Goal: Download file/media

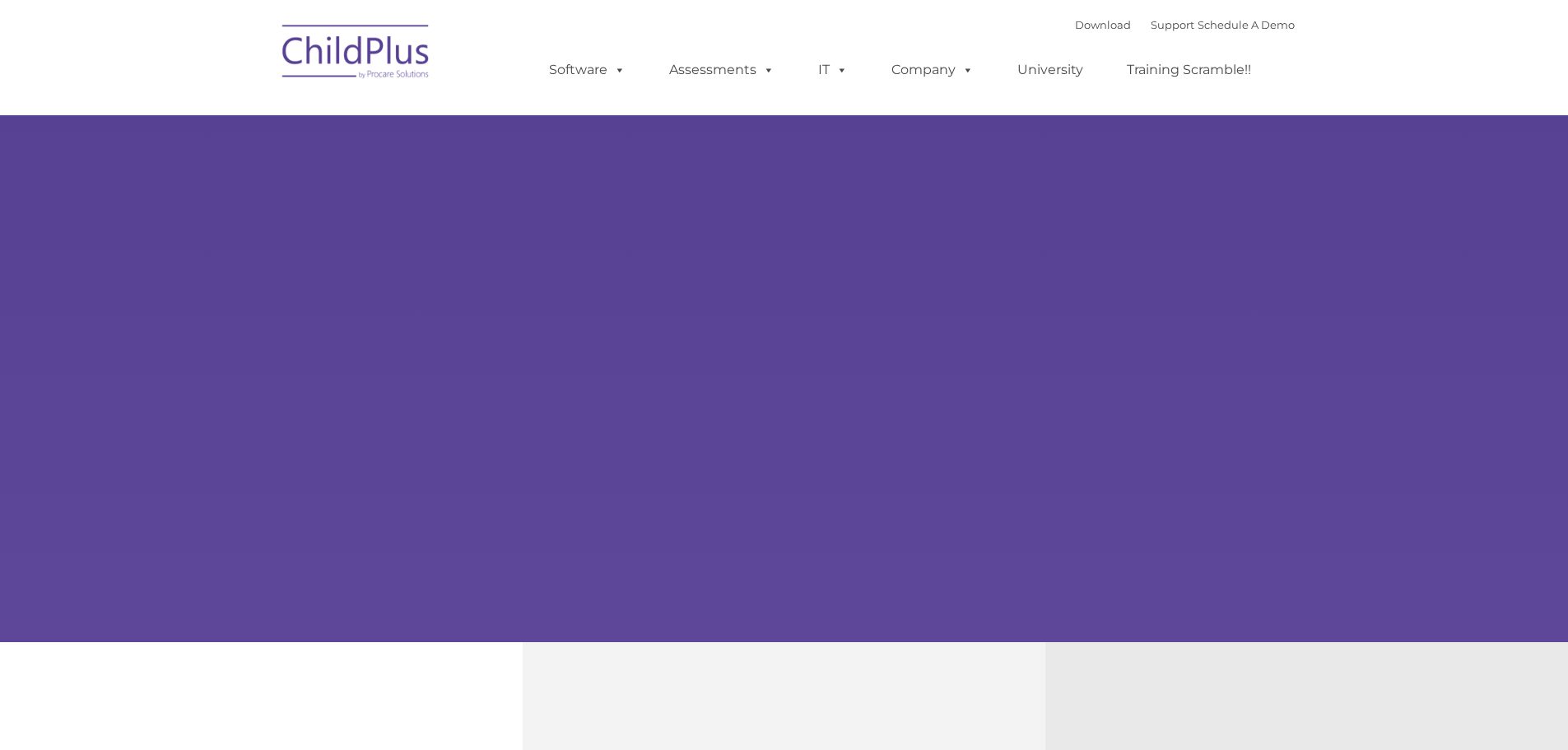
type input ""
select select "MEDIUM"
type input ""
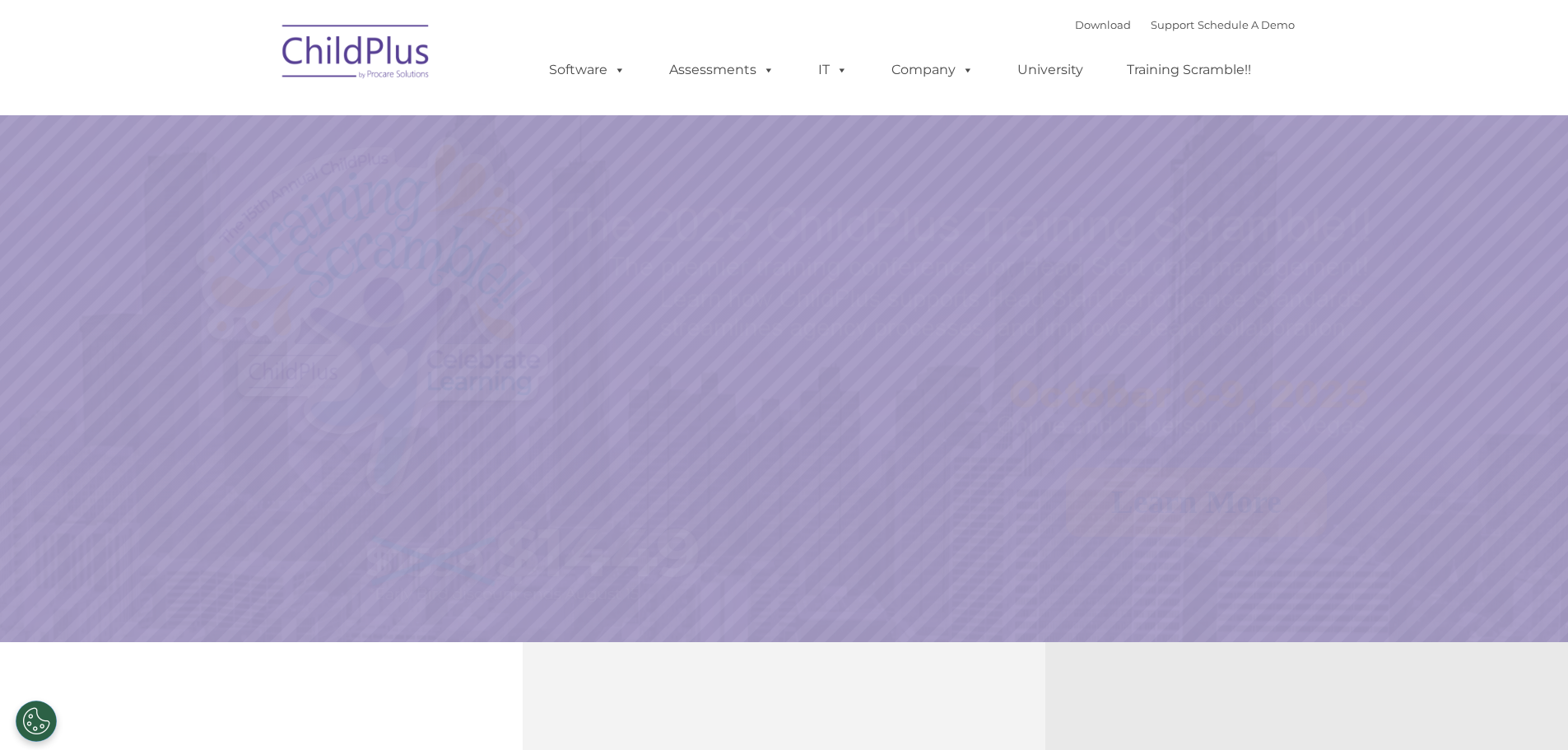
select select "MEDIUM"
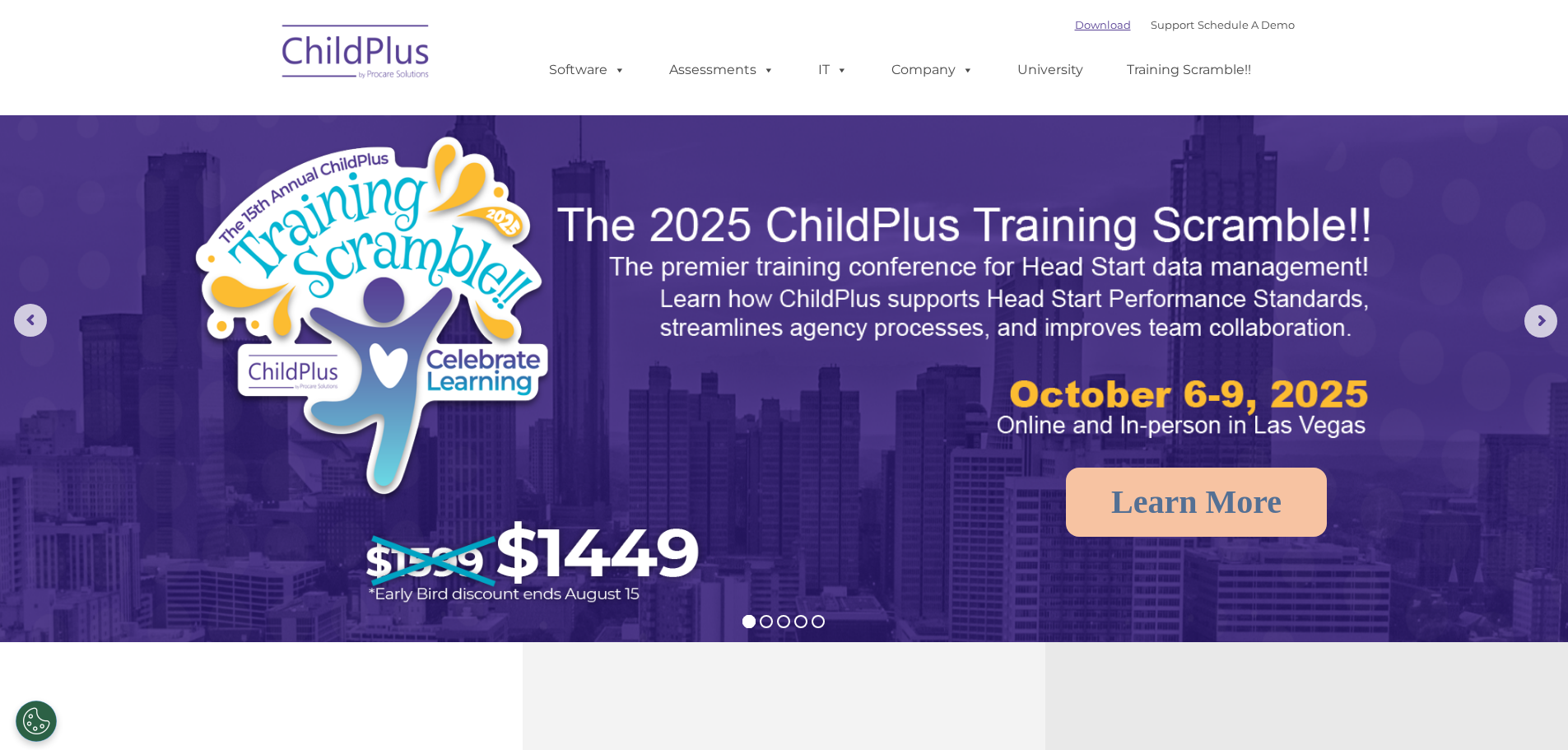
click at [1080, 22] on link "Download" at bounding box center [1102, 25] width 56 height 13
